Goal: Information Seeking & Learning: Learn about a topic

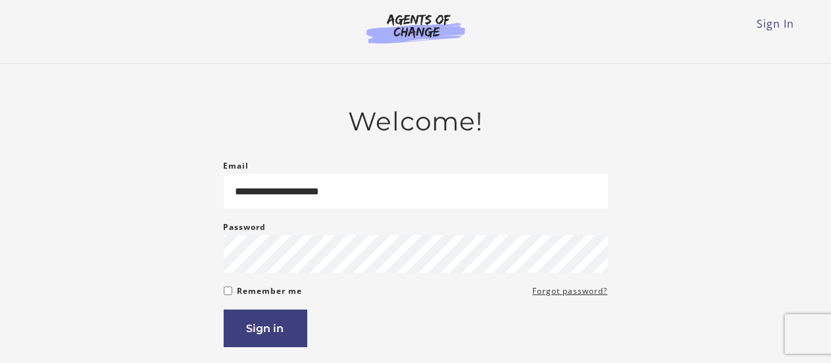
type input "**********"
drag, startPoint x: 272, startPoint y: 332, endPoint x: 278, endPoint y: 324, distance: 9.5
click at [272, 332] on button "Sign in" at bounding box center [266, 328] width 84 height 38
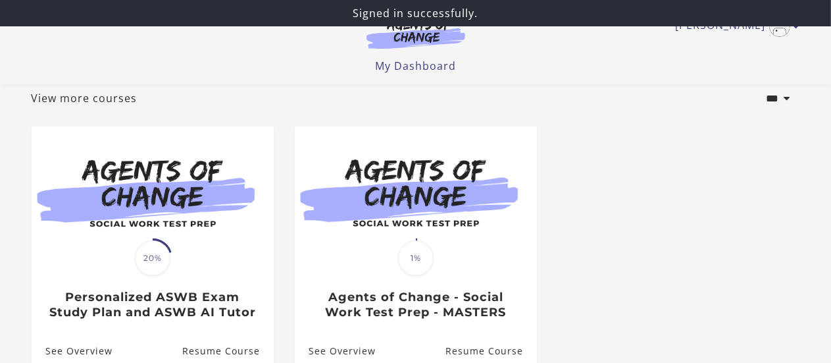
scroll to position [197, 0]
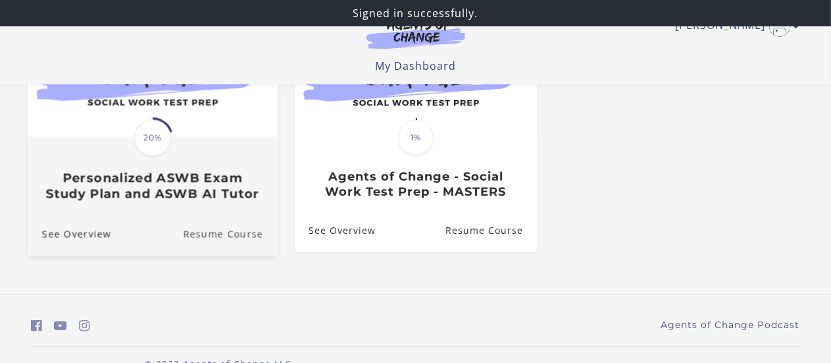
click at [240, 232] on link "Resume Course" at bounding box center [230, 234] width 95 height 44
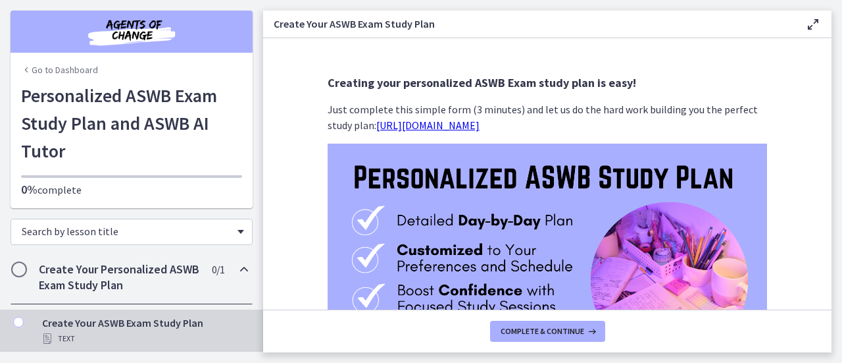
scroll to position [66, 0]
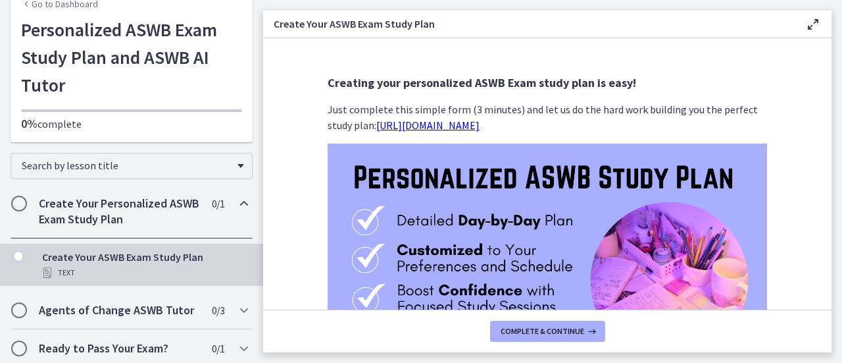
click at [23, 205] on span "Chapters" at bounding box center [19, 203] width 13 height 13
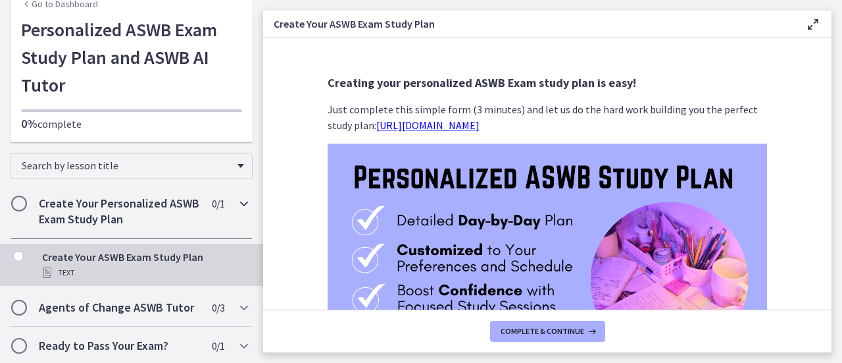
scroll to position [17, 0]
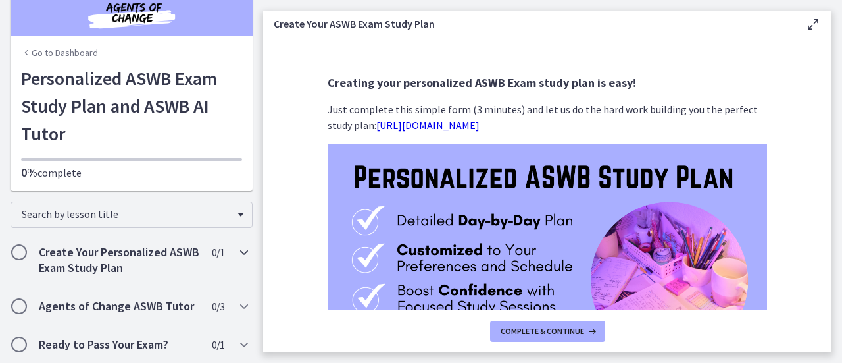
click at [25, 249] on span "Chapters" at bounding box center [19, 252] width 16 height 16
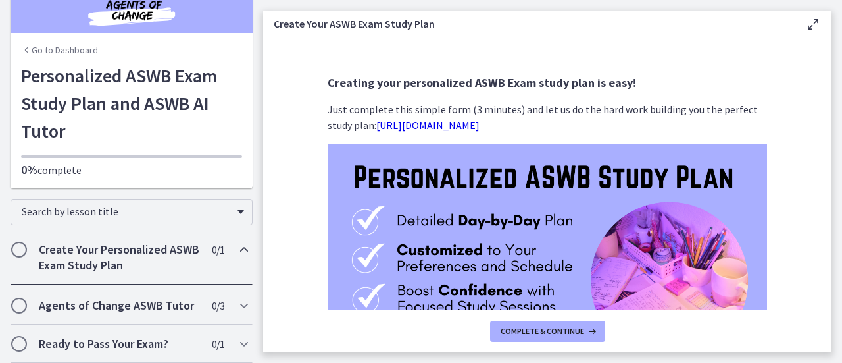
scroll to position [66, 0]
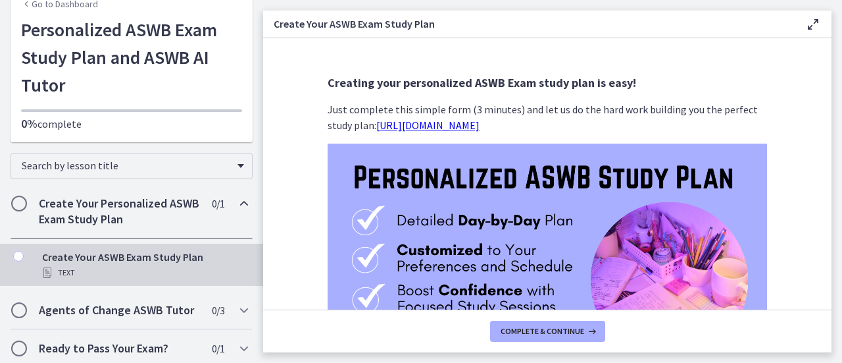
click at [77, 257] on div "Create Your ASWB Exam Study Plan Text" at bounding box center [144, 265] width 205 height 32
click at [80, 260] on div "Create Your ASWB Exam Study Plan Text" at bounding box center [144, 265] width 205 height 32
click at [21, 257] on icon "Chapters" at bounding box center [18, 256] width 11 height 11
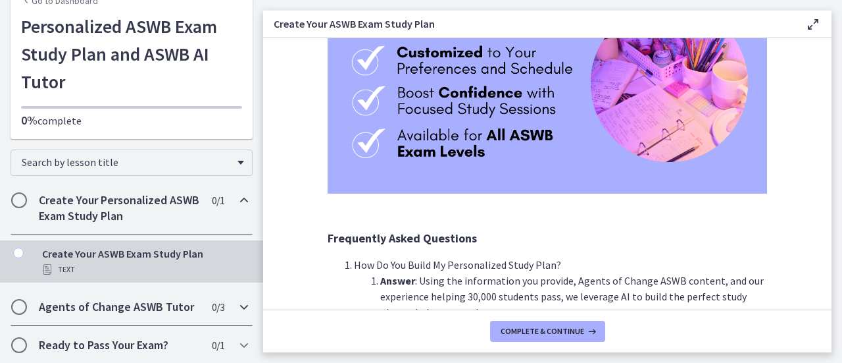
scroll to position [70, 0]
click at [14, 202] on span "Chapters" at bounding box center [19, 199] width 13 height 13
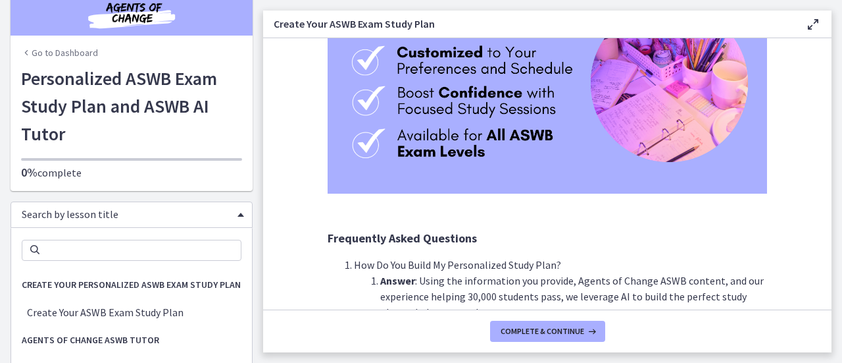
scroll to position [49, 0]
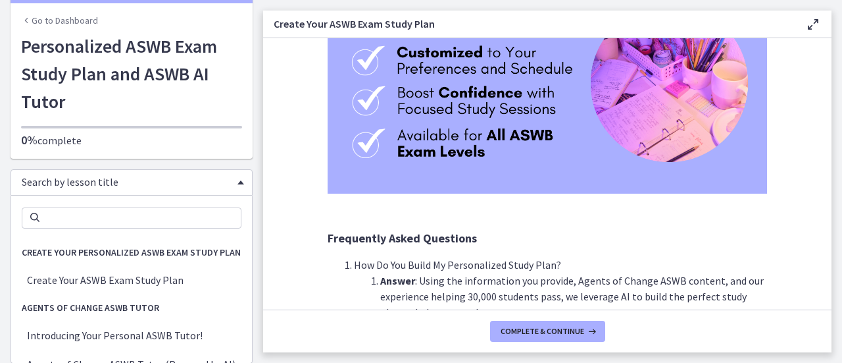
click at [227, 195] on div "Search by lesson title Search Create Your Personalized ASWB Exam Study Plan Cre…" at bounding box center [132, 182] width 242 height 26
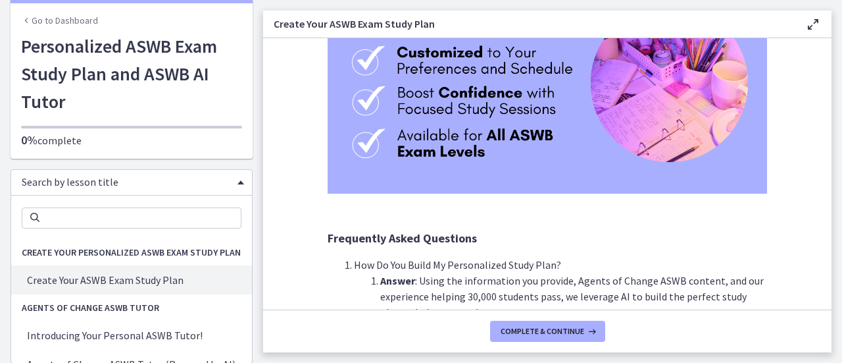
scroll to position [17, 0]
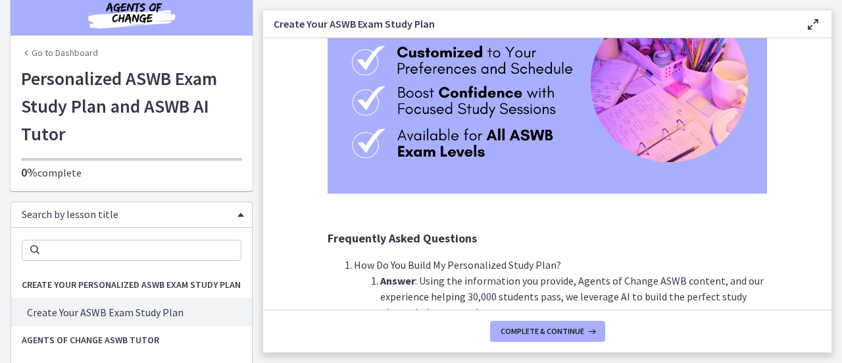
click at [230, 186] on div "Go to Dashboard Go to Dashboard Personalized ASWB Exam Study Plan and ASWB AI T…" at bounding box center [131, 173] width 263 height 380
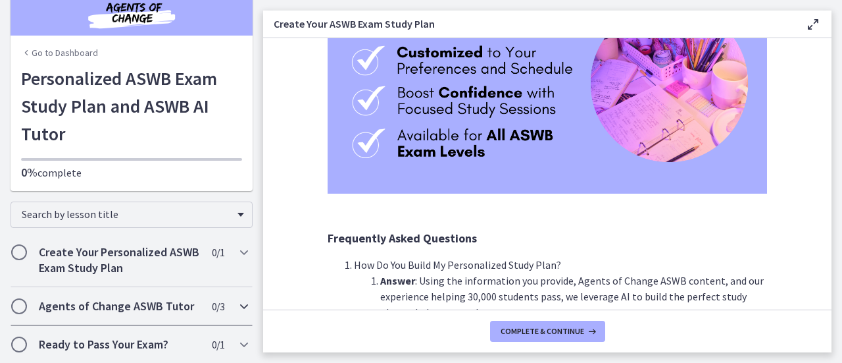
click at [236, 305] on icon "Chapters" at bounding box center [244, 306] width 16 height 16
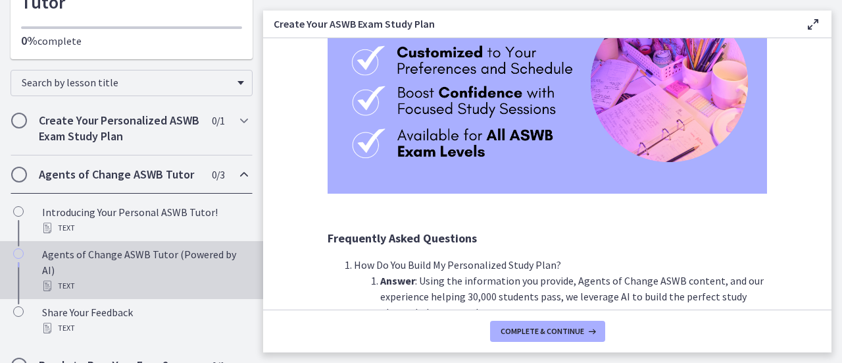
scroll to position [170, 0]
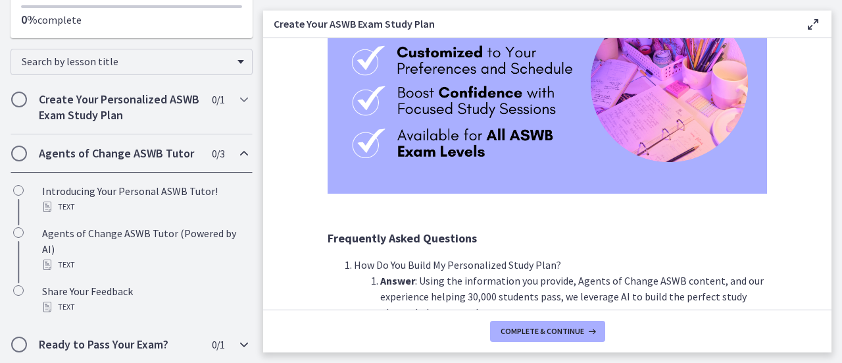
click at [236, 339] on icon "Chapters" at bounding box center [244, 344] width 16 height 16
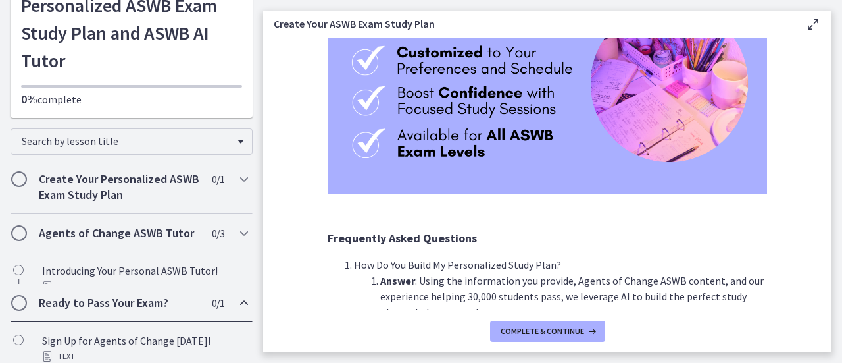
scroll to position [70, 0]
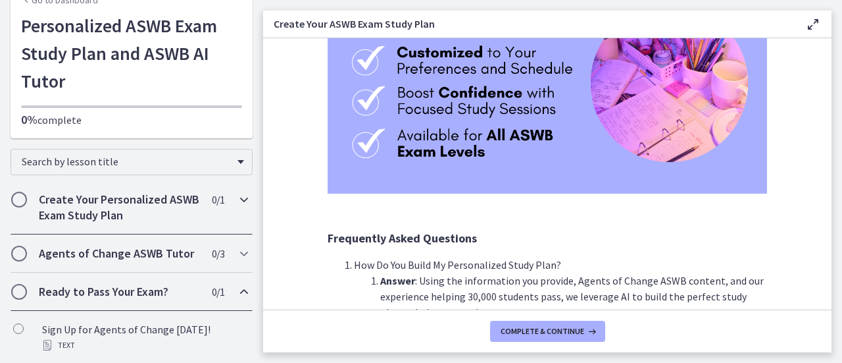
click at [103, 207] on h2 "Create Your Personalized ASWB Exam Study Plan" at bounding box center [119, 207] width 161 height 32
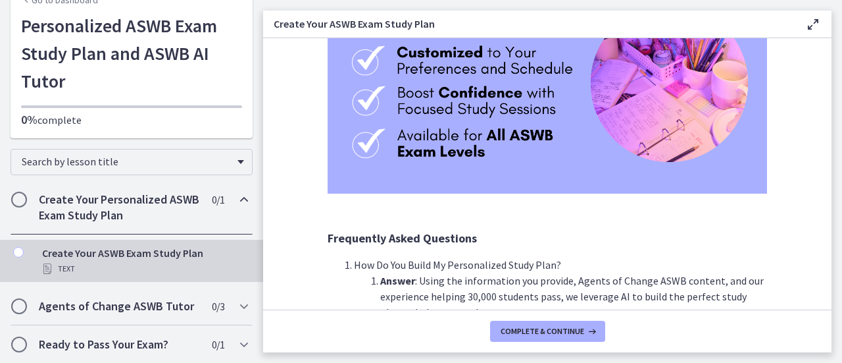
click at [91, 247] on div "Create Your ASWB Exam Study Plan Text" at bounding box center [144, 261] width 205 height 32
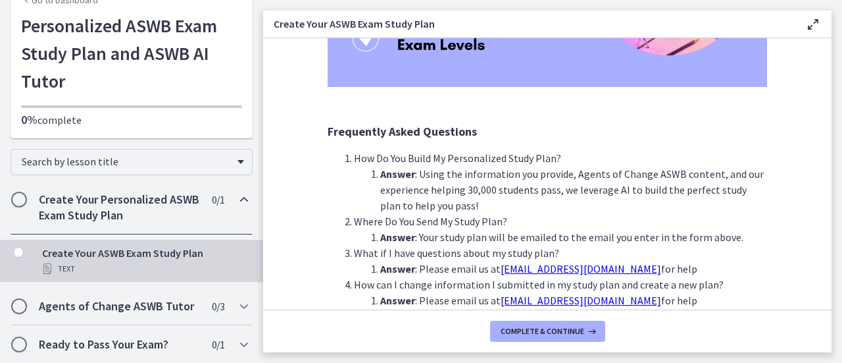
scroll to position [419, 0]
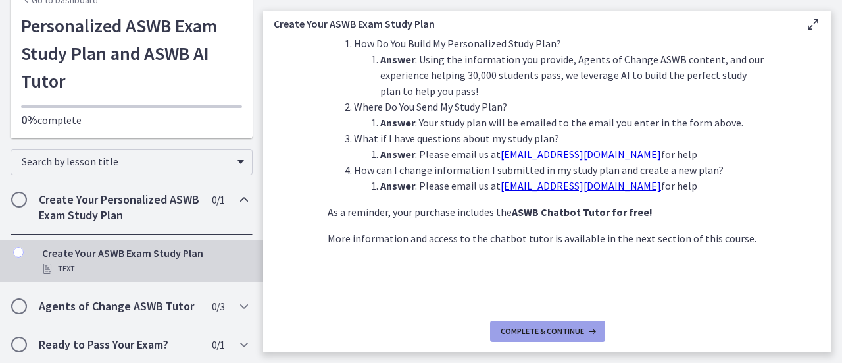
click at [553, 320] on button "Complete & continue" at bounding box center [547, 330] width 115 height 21
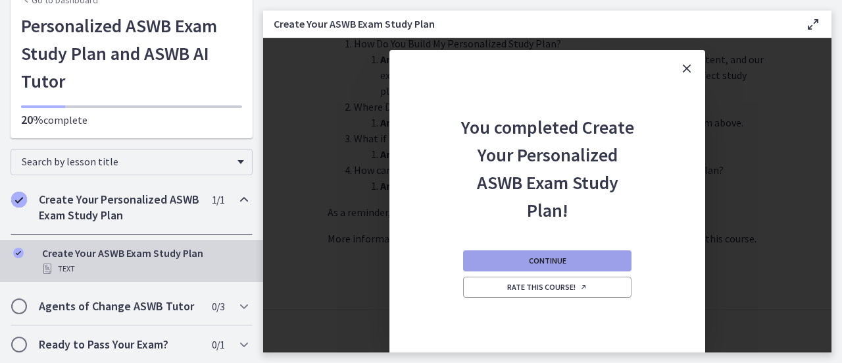
click at [544, 263] on span "Continue" at bounding box center [548, 260] width 38 height 11
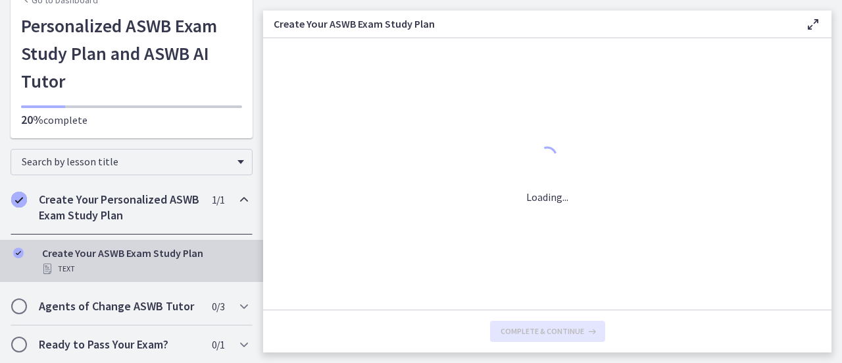
scroll to position [0, 0]
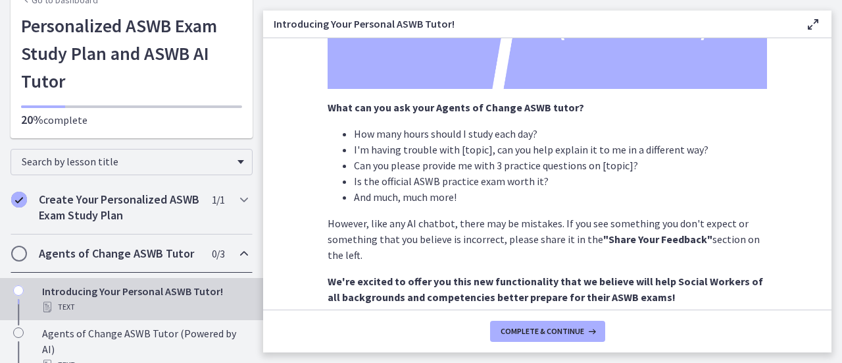
scroll to position [336, 0]
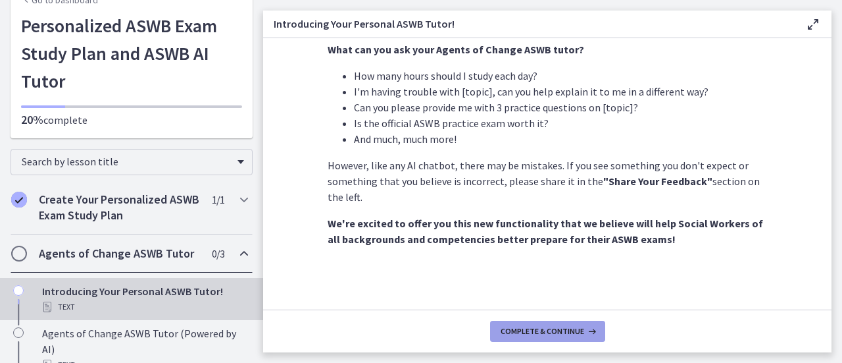
click at [555, 328] on span "Complete & continue" at bounding box center [543, 331] width 84 height 11
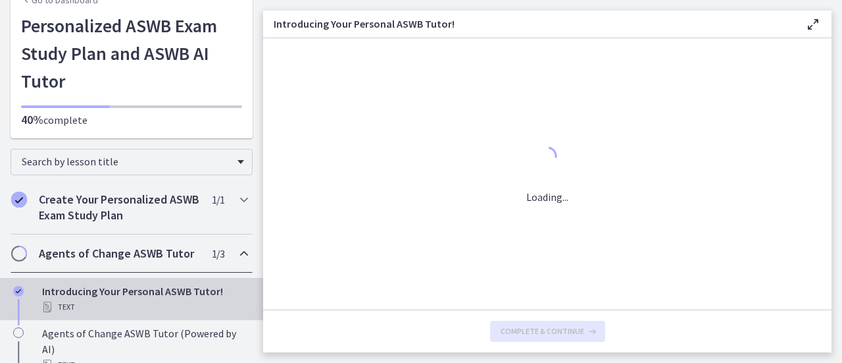
scroll to position [0, 0]
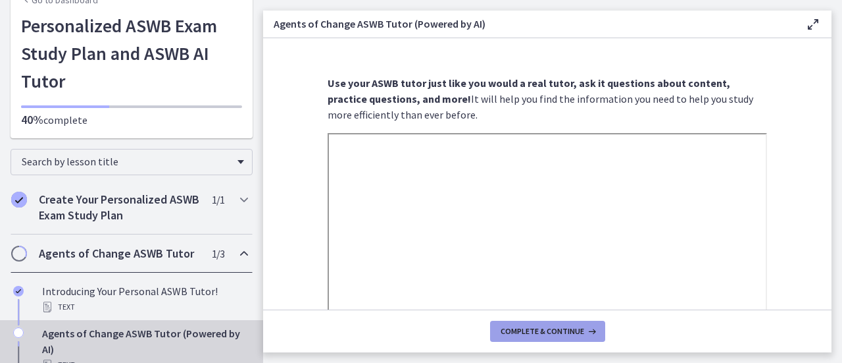
click at [579, 329] on span "Complete & continue" at bounding box center [543, 331] width 84 height 11
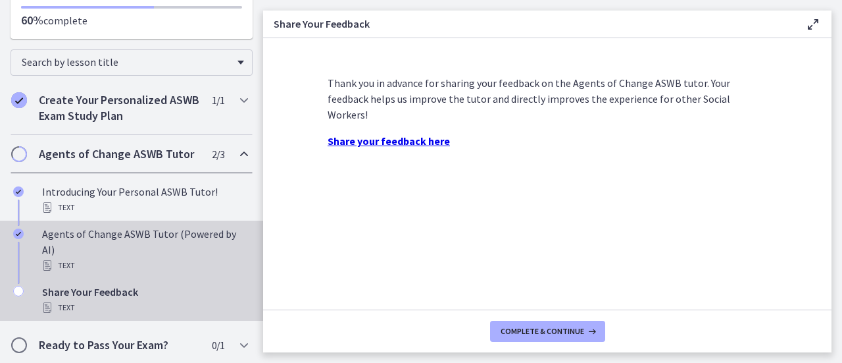
scroll to position [170, 0]
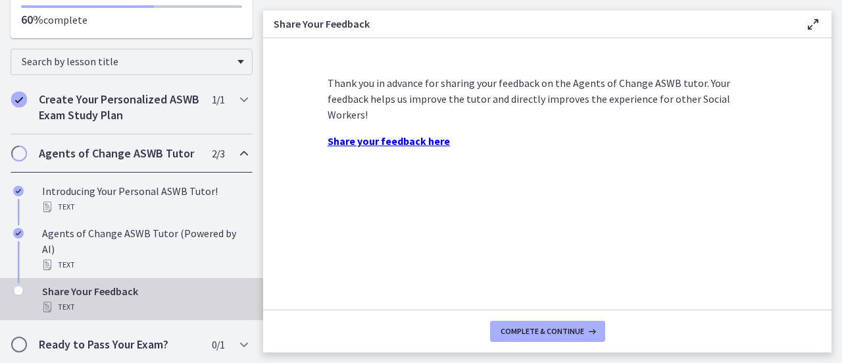
click at [14, 157] on span "Chapters" at bounding box center [19, 153] width 13 height 13
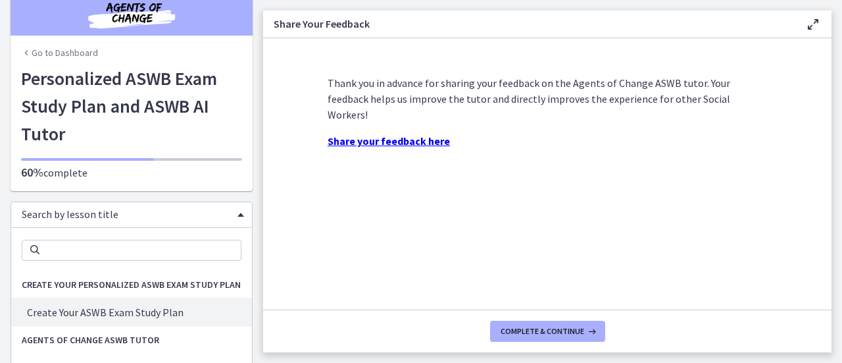
scroll to position [49, 0]
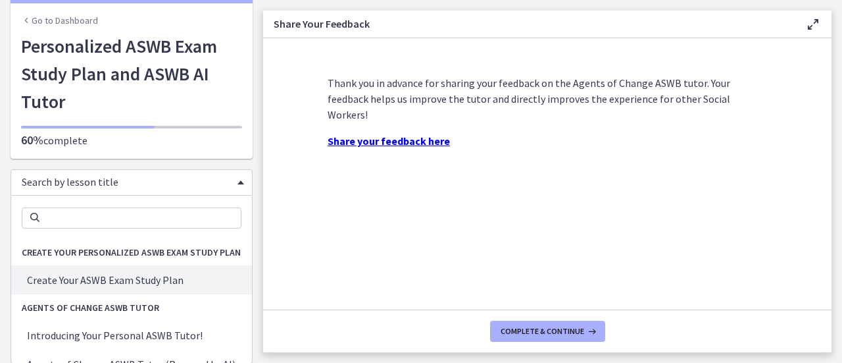
click at [94, 195] on div "Search by lesson title Search Create Your Personalized ASWB Exam Study Plan Cre…" at bounding box center [132, 182] width 242 height 26
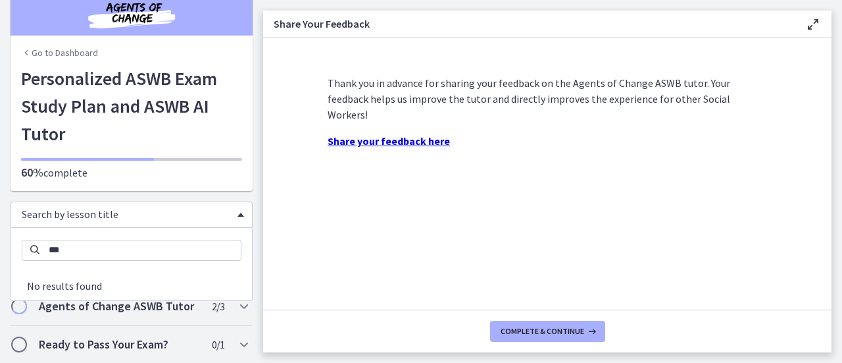
click at [132, 286] on li "No results found" at bounding box center [131, 285] width 241 height 29
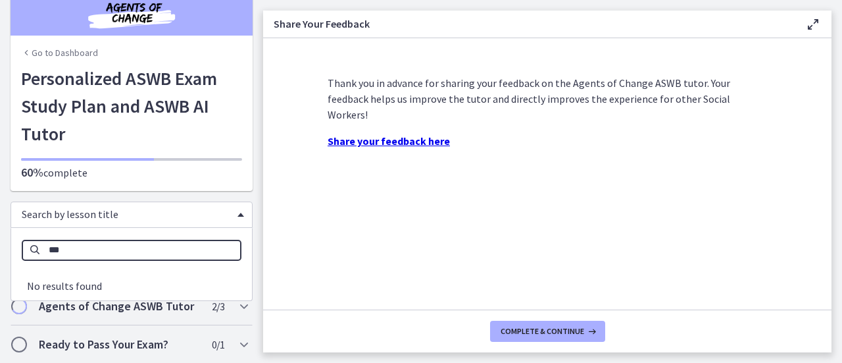
click at [89, 251] on input "***" at bounding box center [132, 250] width 220 height 21
type input "*"
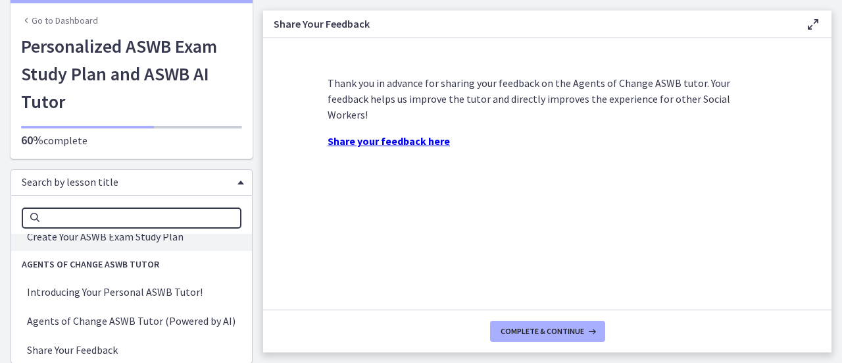
scroll to position [66, 0]
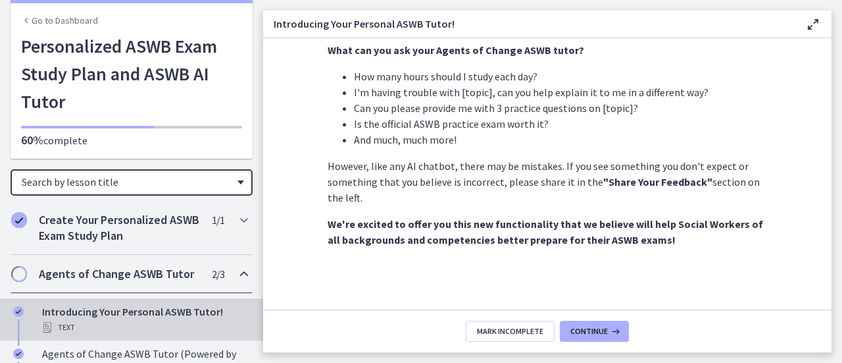
scroll to position [336, 0]
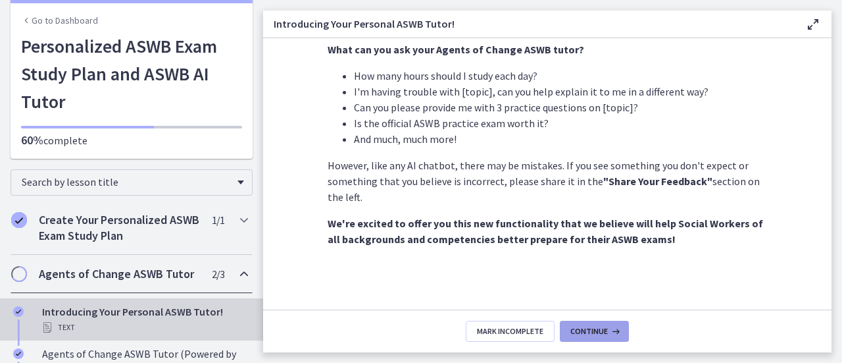
click at [594, 334] on span "Continue" at bounding box center [590, 331] width 38 height 11
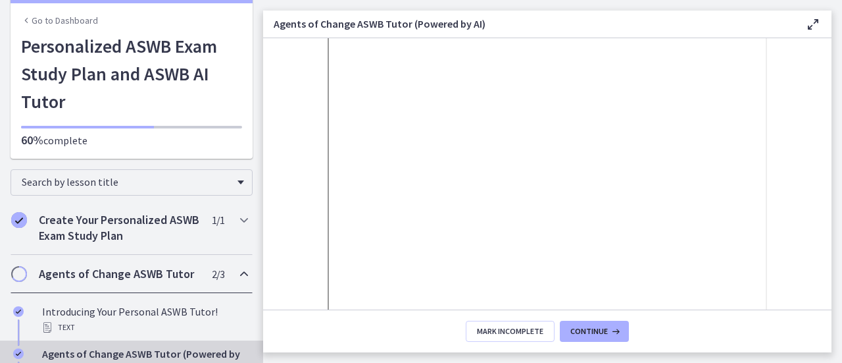
scroll to position [351, 0]
click at [811, 20] on icon at bounding box center [813, 24] width 16 height 16
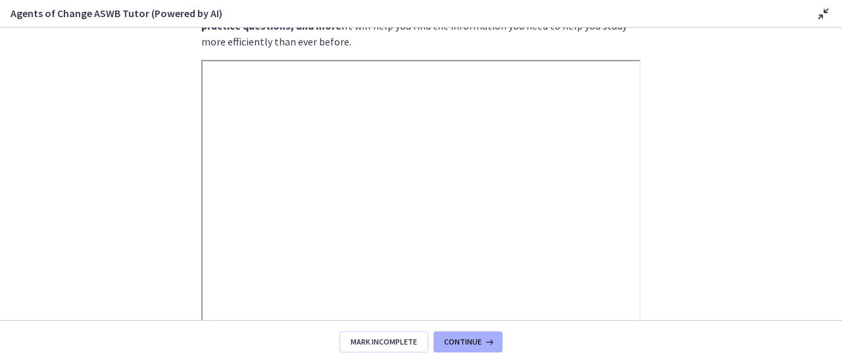
scroll to position [0, 0]
